Goal: Obtain resource: Obtain resource

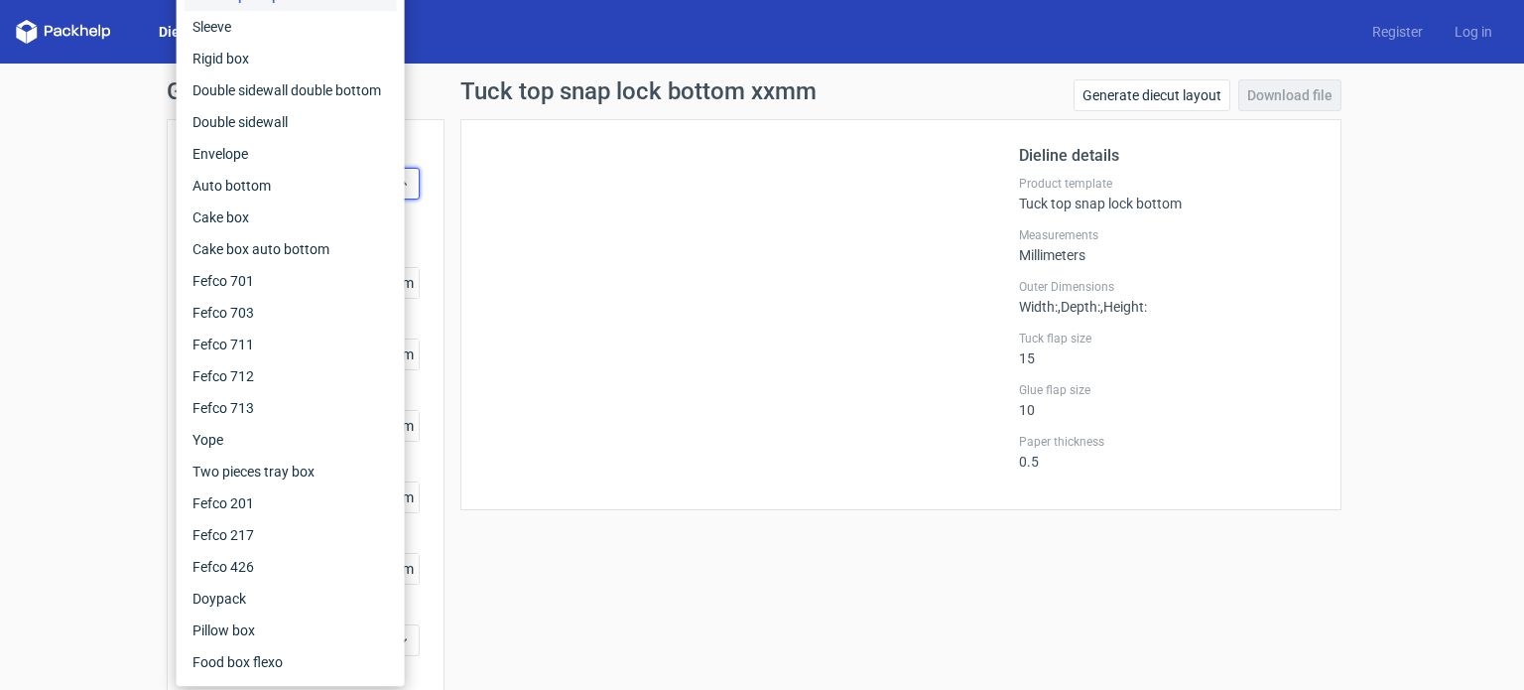
click at [706, 575] on div "Tuck top snap lock bottom xxmm Generate diecut layout Download file Dieline det…" at bounding box center [901, 420] width 913 height 682
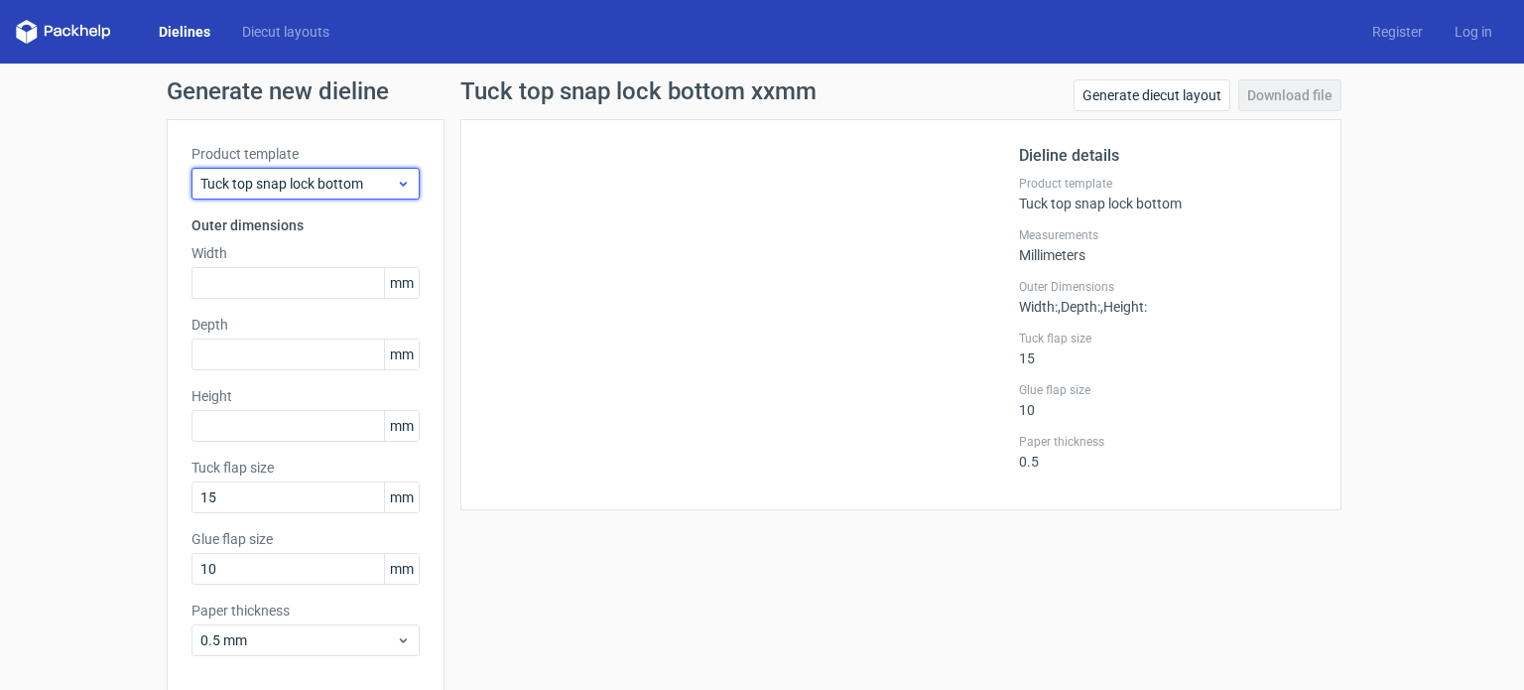
click at [240, 184] on span "Tuck top snap lock bottom" at bounding box center [297, 184] width 195 height 20
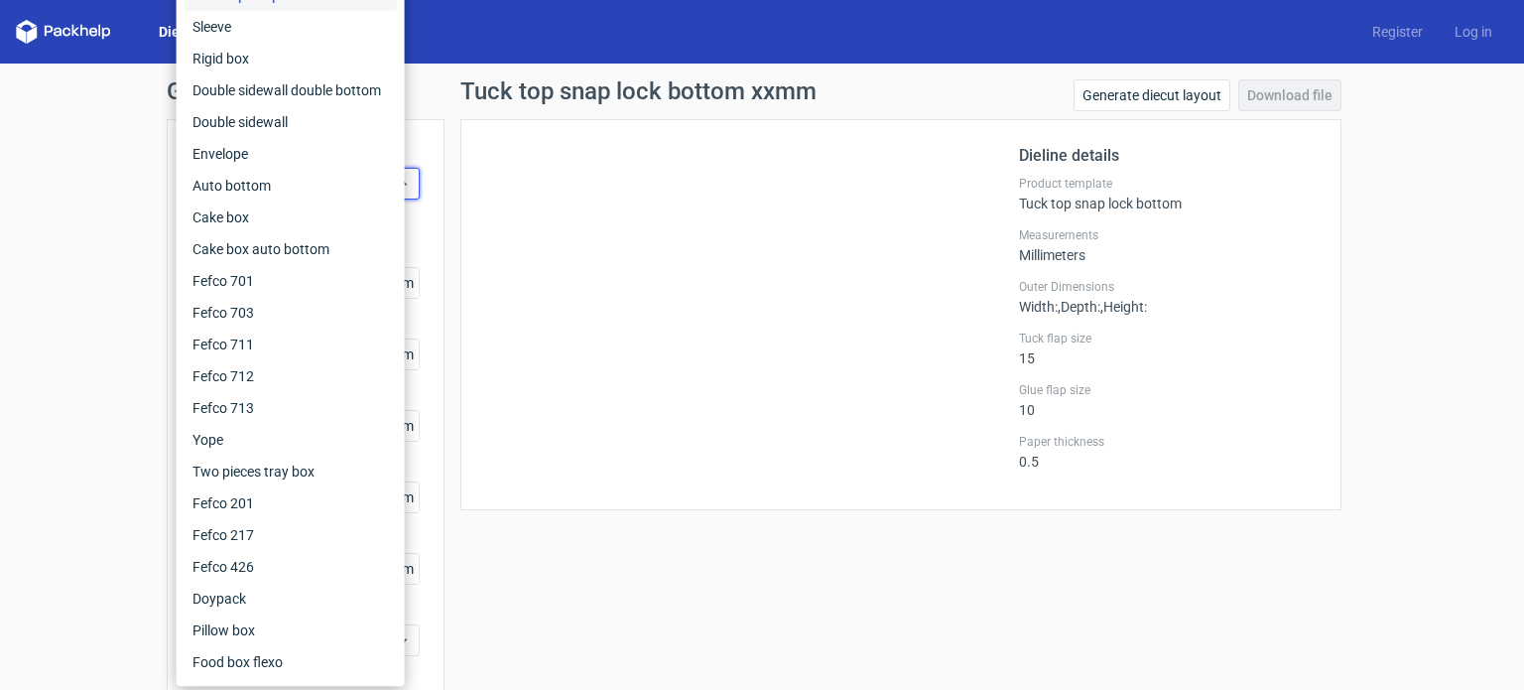
click at [57, 201] on div "Generate new dieline Product template Tuck top snap lock bottom Outer dimension…" at bounding box center [762, 420] width 1524 height 713
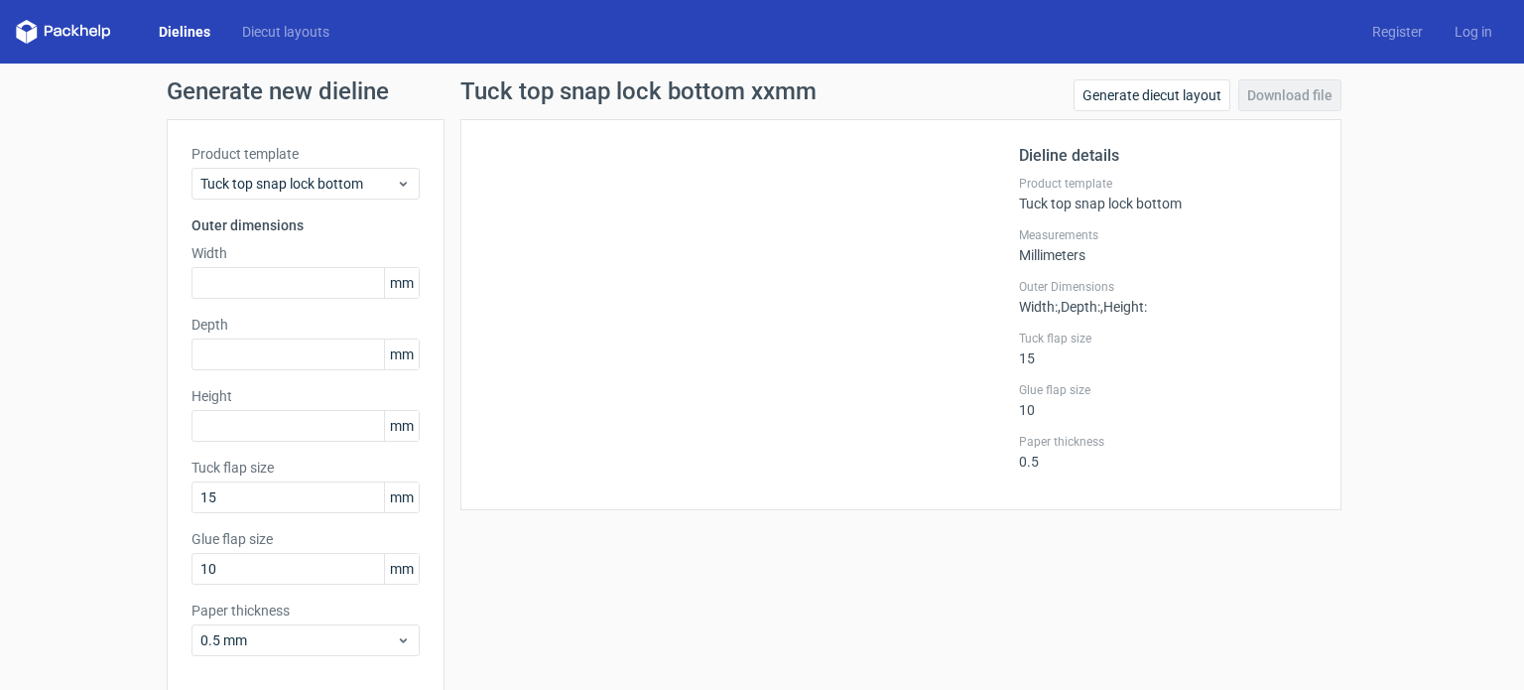
click at [67, 42] on icon at bounding box center [63, 32] width 95 height 24
click at [75, 27] on icon at bounding box center [63, 32] width 95 height 24
click at [312, 48] on div "Dielines Diecut layouts Register Log in" at bounding box center [762, 32] width 1524 height 64
click at [307, 32] on link "Diecut layouts" at bounding box center [285, 32] width 119 height 20
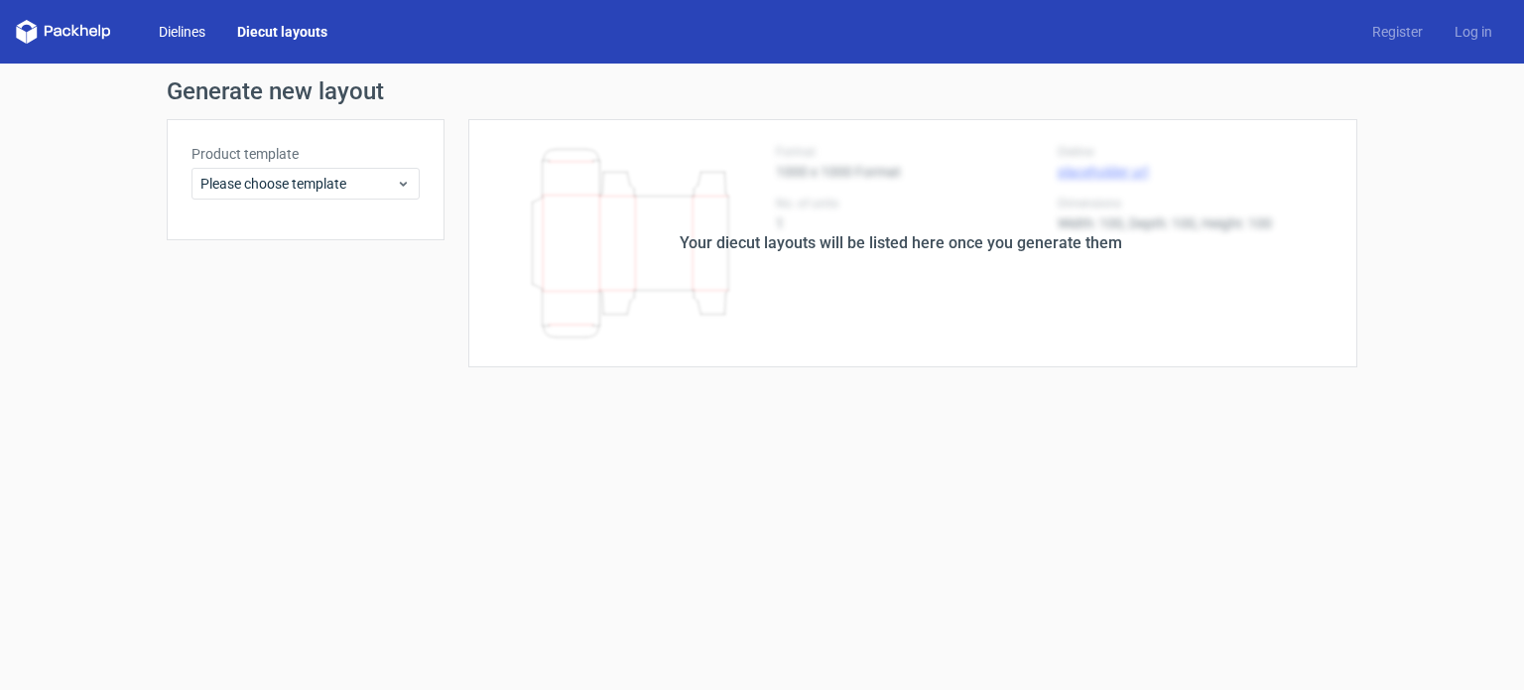
click at [197, 34] on link "Dielines" at bounding box center [182, 32] width 78 height 20
